Goal: Task Accomplishment & Management: Use online tool/utility

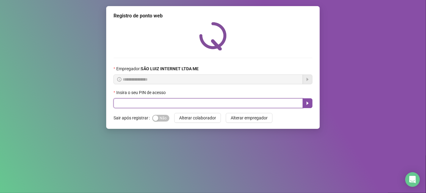
click at [173, 101] on input "text" at bounding box center [209, 103] width 190 height 10
click at [221, 102] on input "text" at bounding box center [209, 103] width 190 height 10
type input "*****"
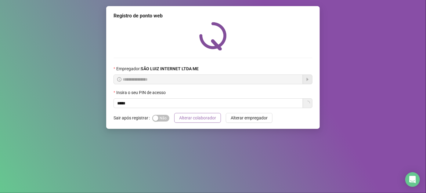
click at [190, 120] on span "Alterar colaborador" at bounding box center [197, 117] width 37 height 7
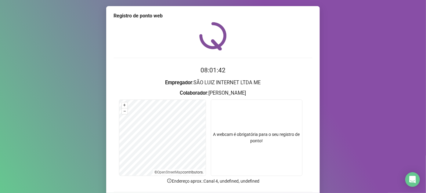
scroll to position [45, 0]
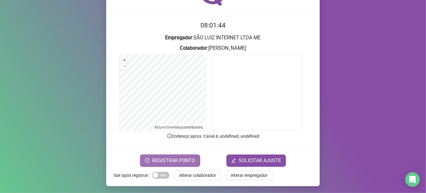
click at [185, 161] on span "REGISTRAR PONTO" at bounding box center [173, 160] width 43 height 7
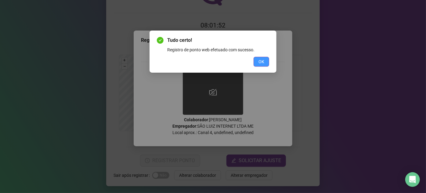
click at [264, 63] on span "OK" at bounding box center [261, 61] width 6 height 7
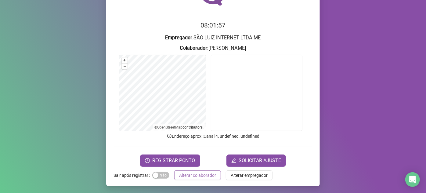
click at [188, 175] on span "Alterar colaborador" at bounding box center [197, 175] width 37 height 7
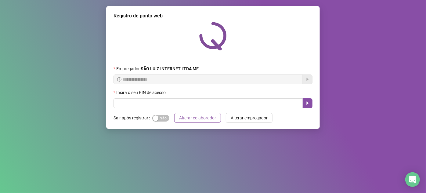
scroll to position [0, 0]
click at [154, 120] on div "button" at bounding box center [155, 117] width 5 height 5
click at [155, 103] on input "text" at bounding box center [209, 103] width 190 height 10
type input "*****"
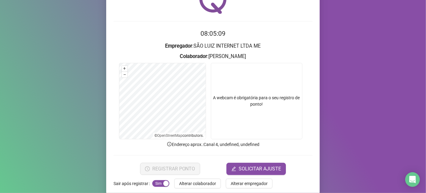
scroll to position [45, 0]
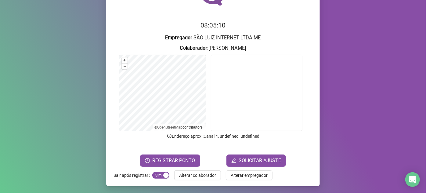
click at [173, 153] on form "08:05:10 Empregador : SÃO LUIZ INTERNET LTDA ME Colaborador : [PERSON_NAME] + –…" at bounding box center [213, 93] width 199 height 146
click at [174, 157] on span "REGISTRAR PONTO" at bounding box center [173, 160] width 43 height 7
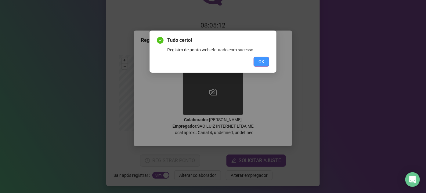
click at [256, 61] on button "OK" at bounding box center [262, 62] width 16 height 10
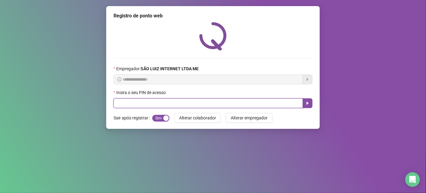
click at [186, 107] on input "text" at bounding box center [209, 103] width 190 height 10
type input "*****"
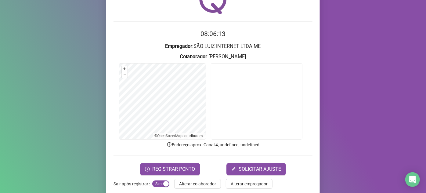
scroll to position [45, 0]
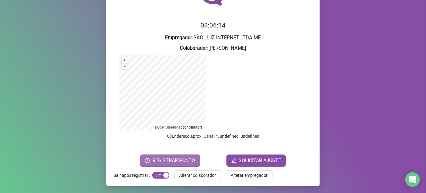
click at [152, 161] on span "REGISTRAR PONTO" at bounding box center [173, 160] width 43 height 7
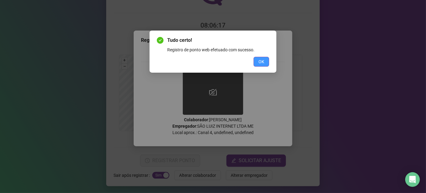
click at [259, 61] on span "OK" at bounding box center [261, 61] width 6 height 7
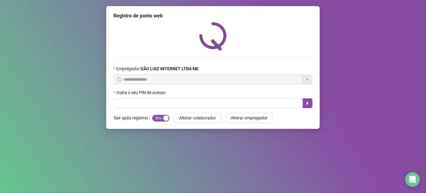
scroll to position [0, 0]
click at [233, 104] on input "text" at bounding box center [209, 103] width 190 height 10
type input "*****"
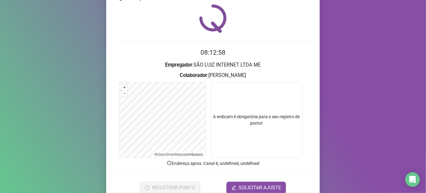
scroll to position [45, 0]
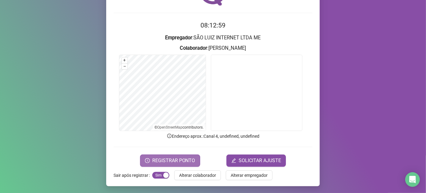
click at [172, 160] on span "REGISTRAR PONTO" at bounding box center [173, 160] width 43 height 7
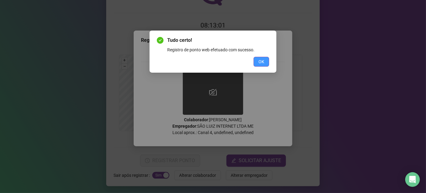
click at [262, 62] on span "OK" at bounding box center [261, 61] width 6 height 7
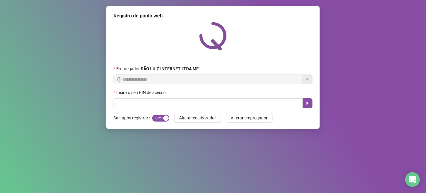
scroll to position [0, 0]
